Goal: Navigation & Orientation: Find specific page/section

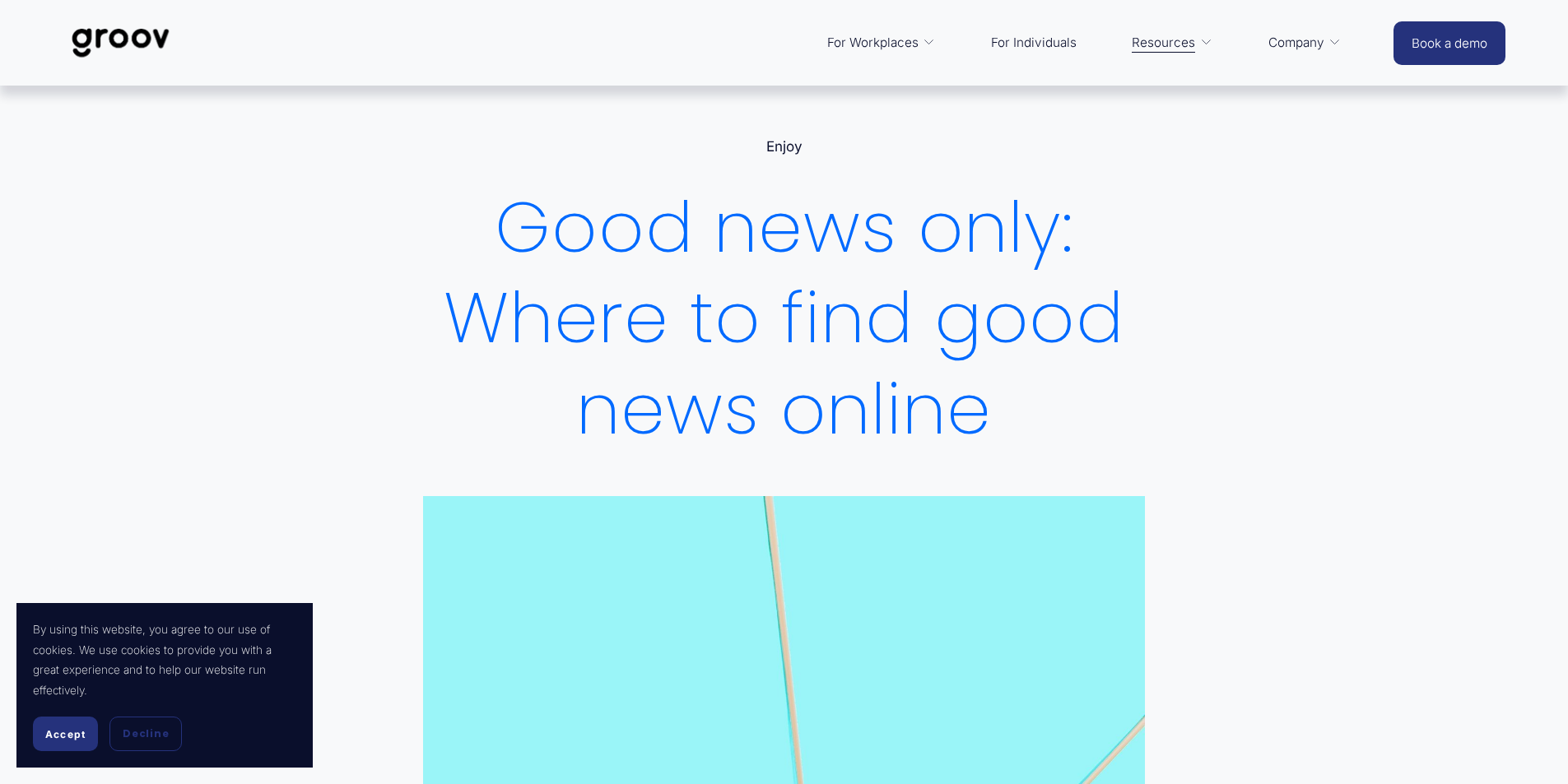
click at [1009, 38] on link "For Individuals" at bounding box center [1034, 43] width 102 height 40
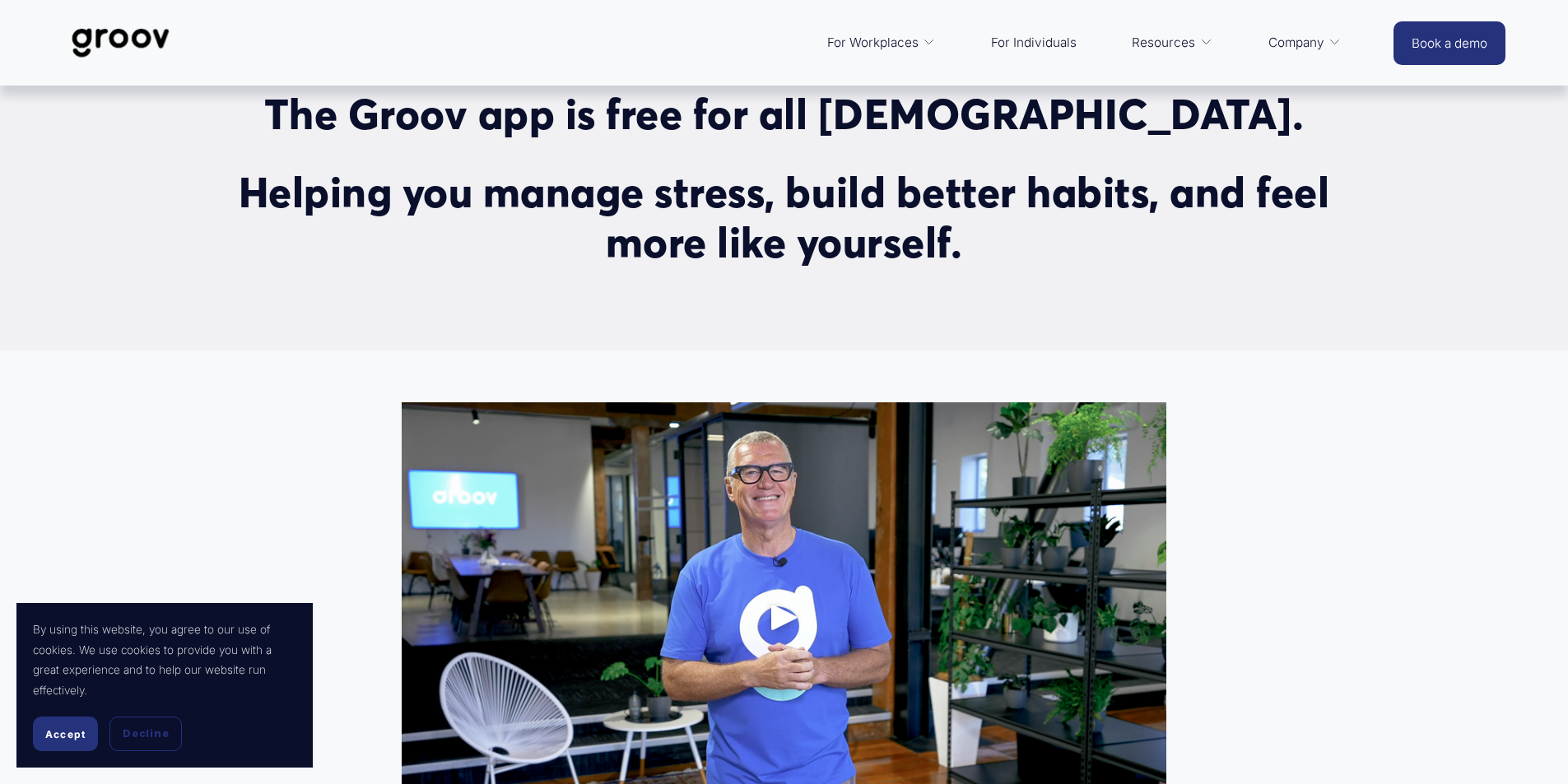
scroll to position [494, 0]
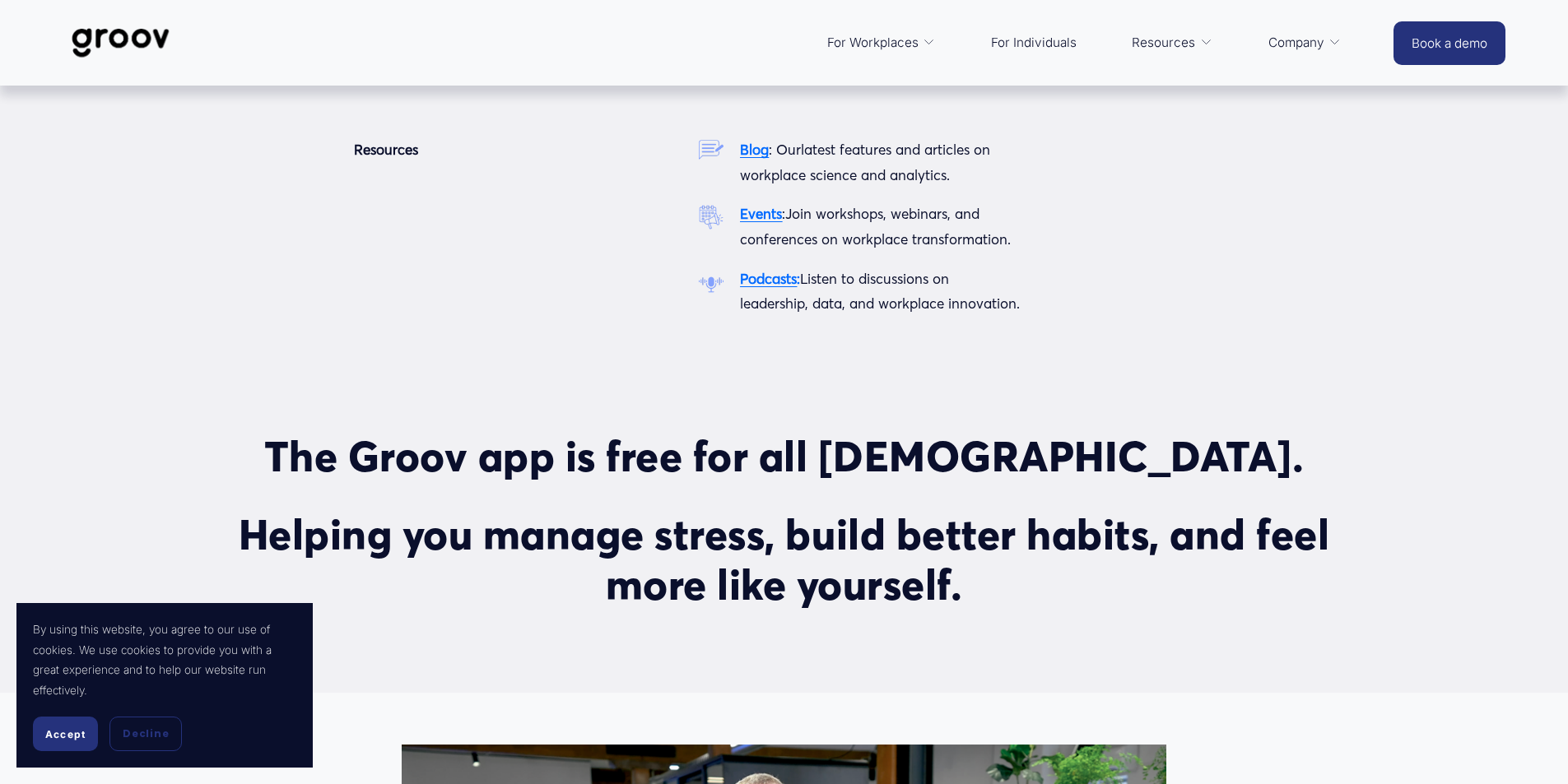
click at [1198, 52] on link "Resources" at bounding box center [1171, 43] width 97 height 40
click at [750, 151] on strong "Blog" at bounding box center [754, 150] width 28 height 17
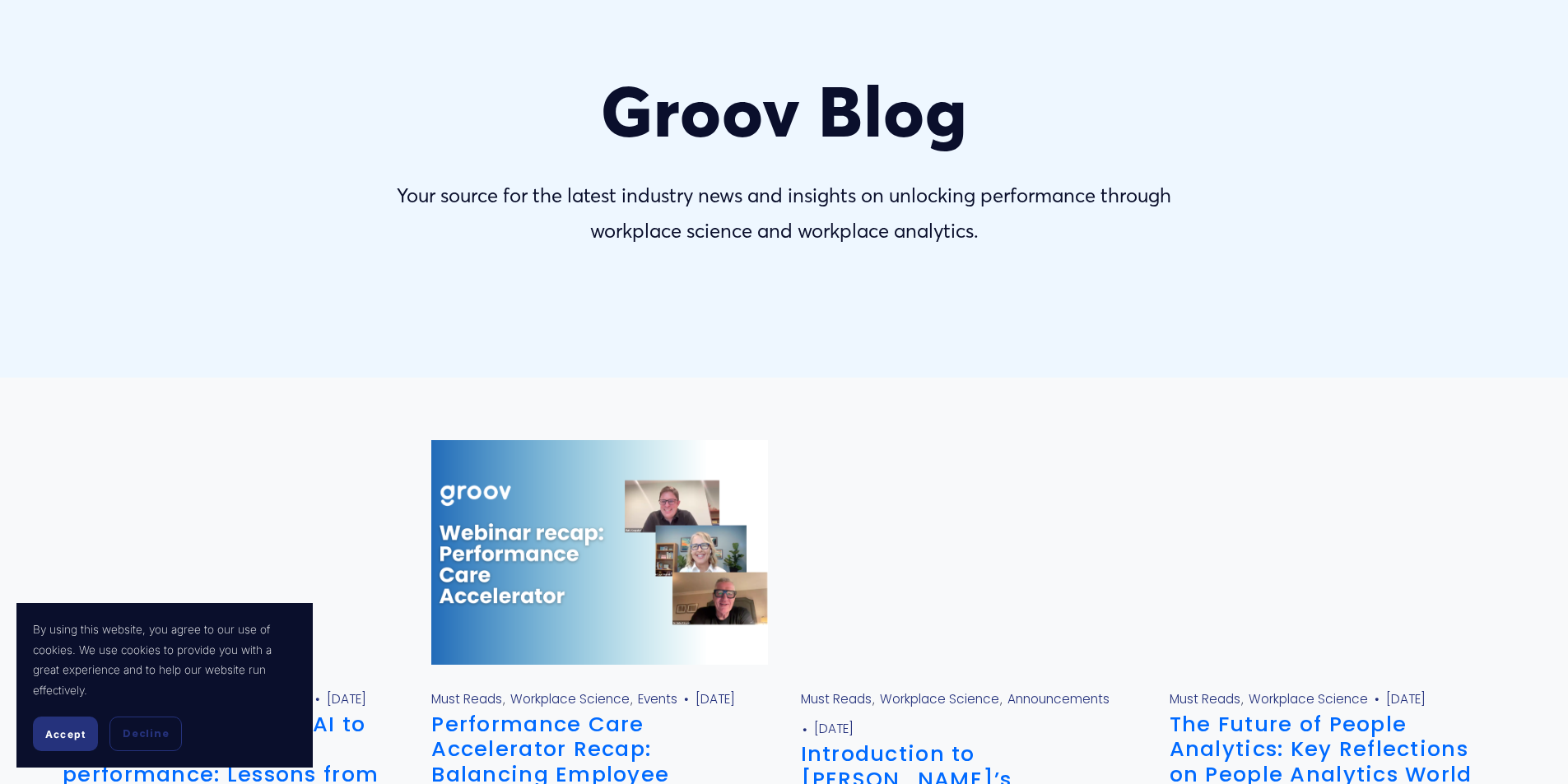
scroll to position [247, 0]
